Goal: Task Accomplishment & Management: Use online tool/utility

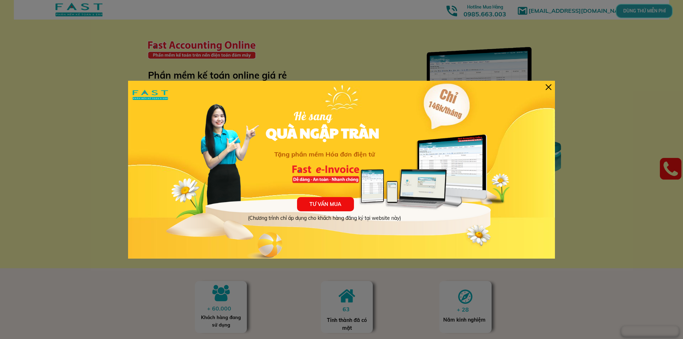
click at [552, 89] on div "TƯ VẤN MUA (Chương trình chỉ áp dụng cho khách hàng đăng ký tại website này) Hè…" at bounding box center [341, 170] width 427 height 178
click at [550, 86] on div at bounding box center [549, 87] width 6 height 6
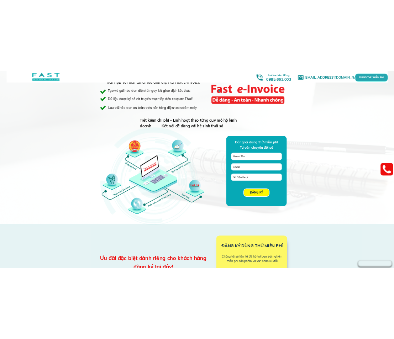
scroll to position [498, 0]
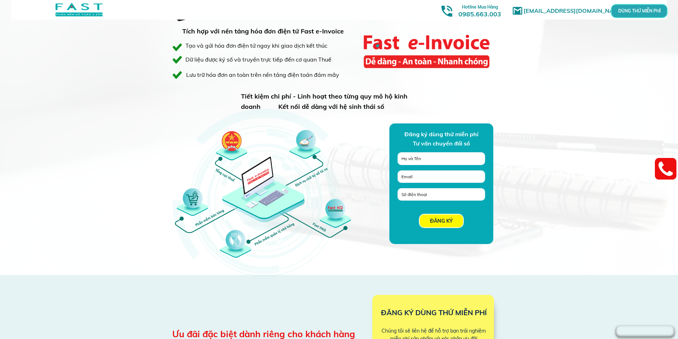
click at [266, 192] on div at bounding box center [263, 197] width 191 height 191
drag, startPoint x: 266, startPoint y: 192, endPoint x: 233, endPoint y: 153, distance: 51.2
click at [233, 153] on div at bounding box center [263, 197] width 191 height 191
drag, startPoint x: 242, startPoint y: 171, endPoint x: 248, endPoint y: 165, distance: 8.3
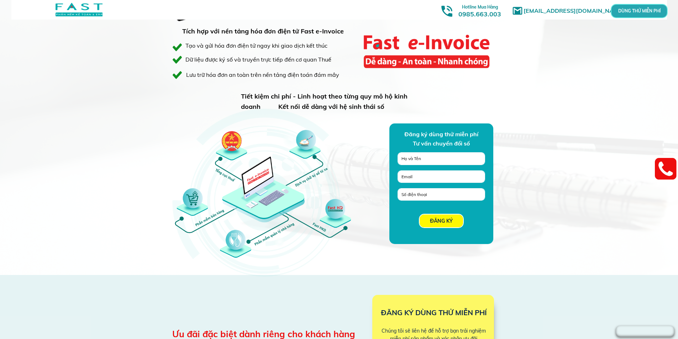
click at [248, 165] on div at bounding box center [263, 197] width 191 height 191
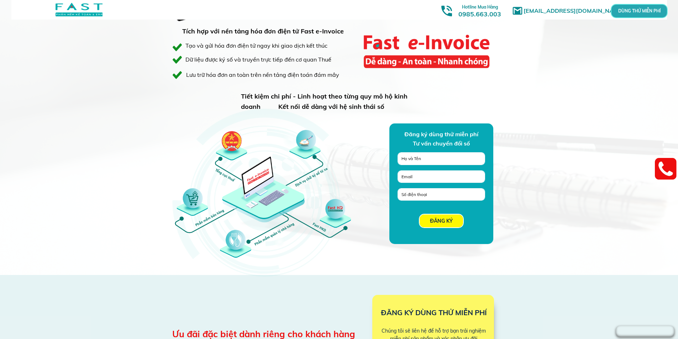
drag, startPoint x: 248, startPoint y: 165, endPoint x: 233, endPoint y: 182, distance: 22.5
click at [233, 182] on div at bounding box center [263, 197] width 191 height 191
